Goal: Transaction & Acquisition: Book appointment/travel/reservation

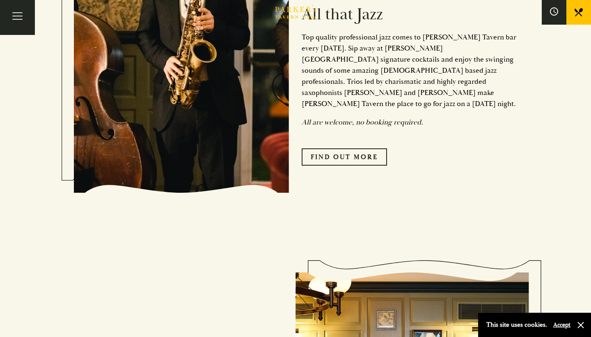
scroll to position [454, 0]
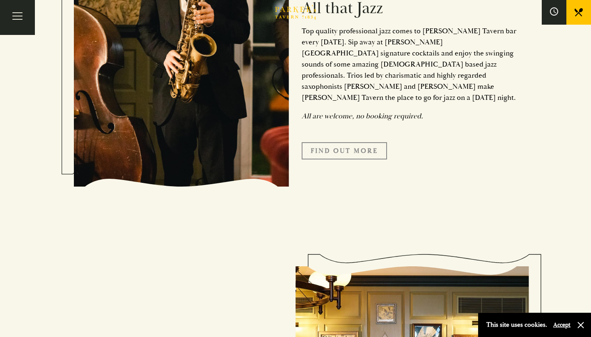
click at [338, 142] on link "Find Out More" at bounding box center [344, 150] width 85 height 17
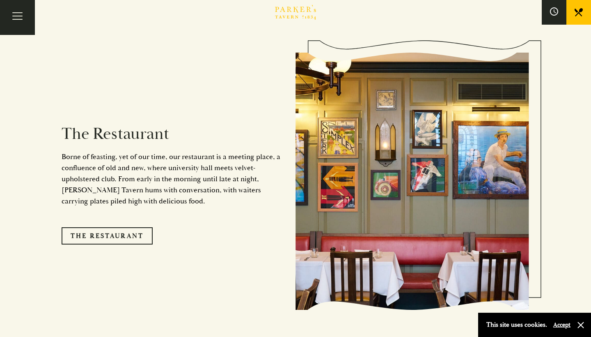
scroll to position [667, 0]
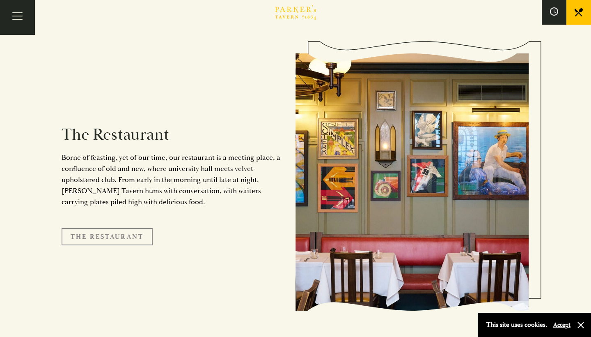
click at [124, 228] on link "The Restaurant" at bounding box center [107, 236] width 91 height 17
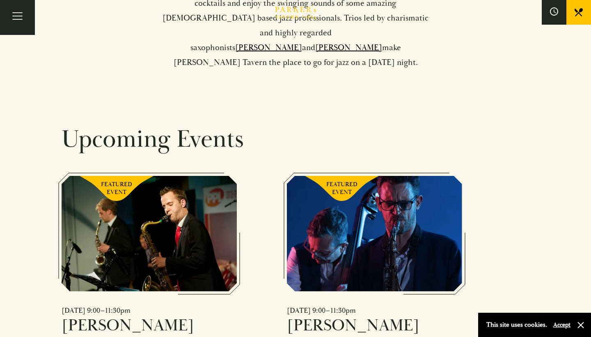
scroll to position [457, 0]
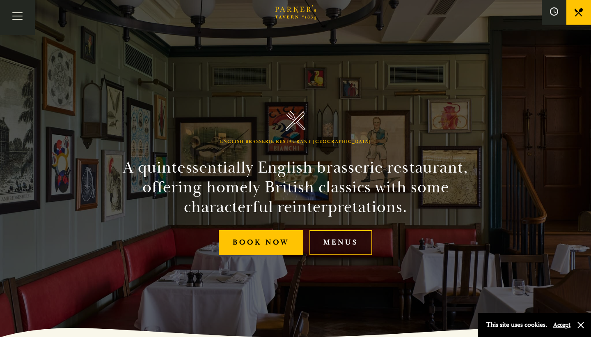
click at [331, 232] on link "Menus" at bounding box center [341, 242] width 63 height 25
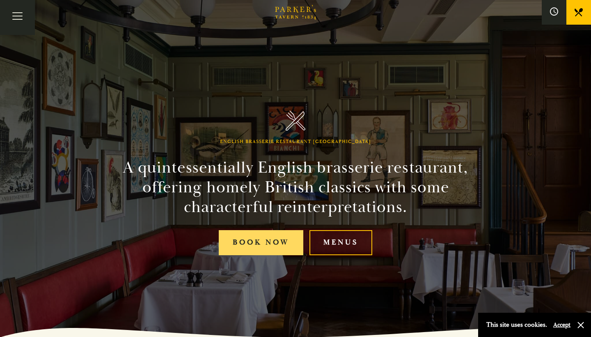
click at [242, 246] on link "Book Now" at bounding box center [261, 242] width 85 height 25
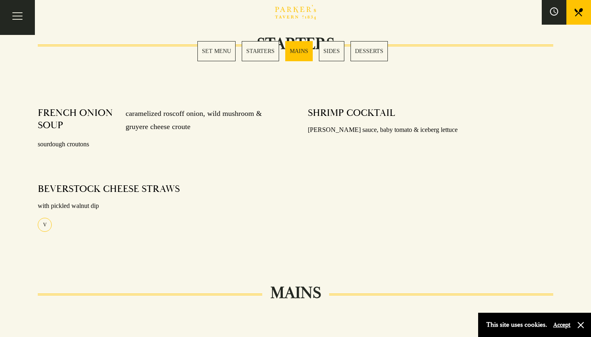
scroll to position [459, 0]
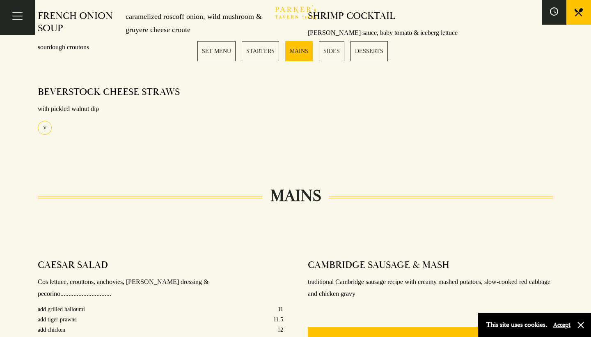
click at [260, 47] on link "STARTERS" at bounding box center [260, 51] width 37 height 20
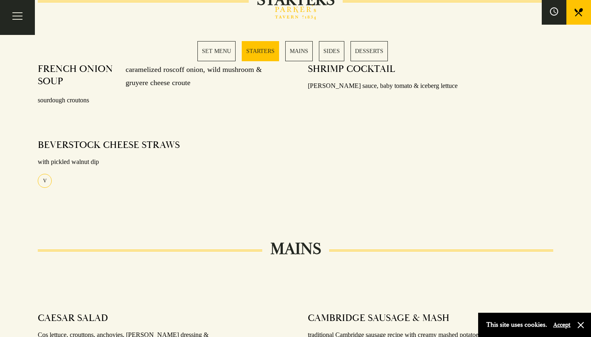
click at [219, 57] on link "SET MENU" at bounding box center [217, 51] width 38 height 20
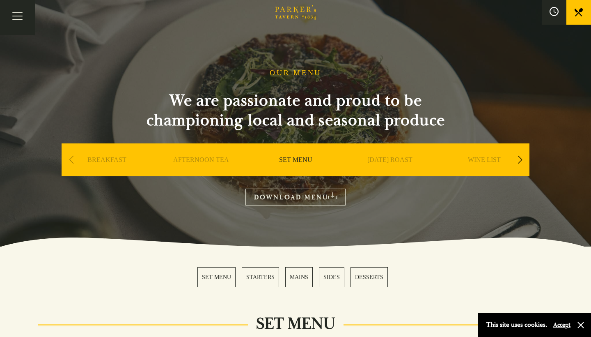
click at [559, 10] on button at bounding box center [554, 12] width 25 height 25
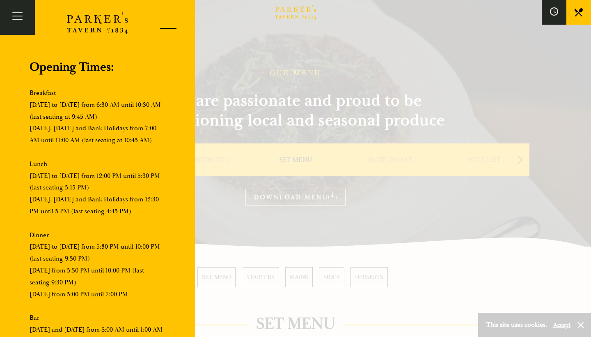
click at [176, 24] on div at bounding box center [165, 29] width 35 height 35
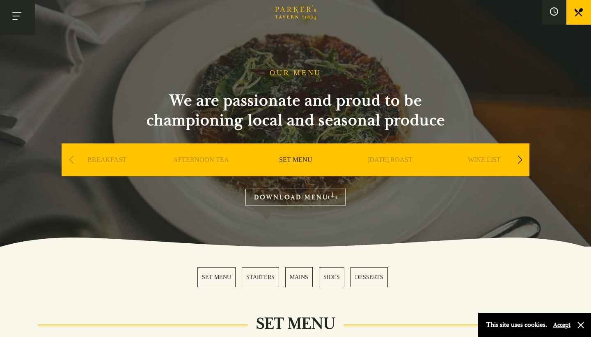
click at [11, 20] on button "Toggle navigation" at bounding box center [17, 17] width 35 height 35
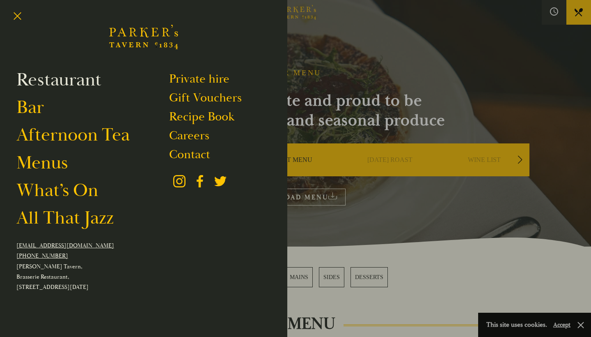
click at [69, 79] on link "Restaurant" at bounding box center [58, 79] width 85 height 23
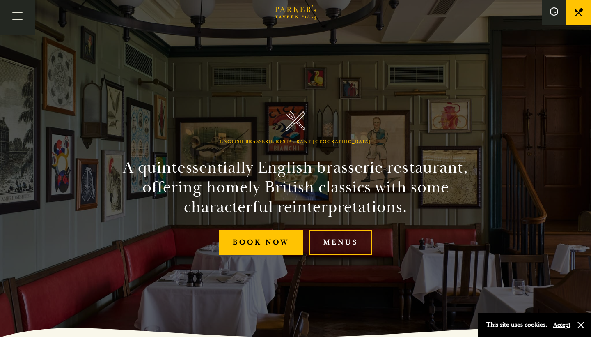
click at [244, 2] on div "English Brasserie Restaurant Cambridge A quintessentially English brasserie res…" at bounding box center [295, 168] width 493 height 337
